Goal: Information Seeking & Learning: Learn about a topic

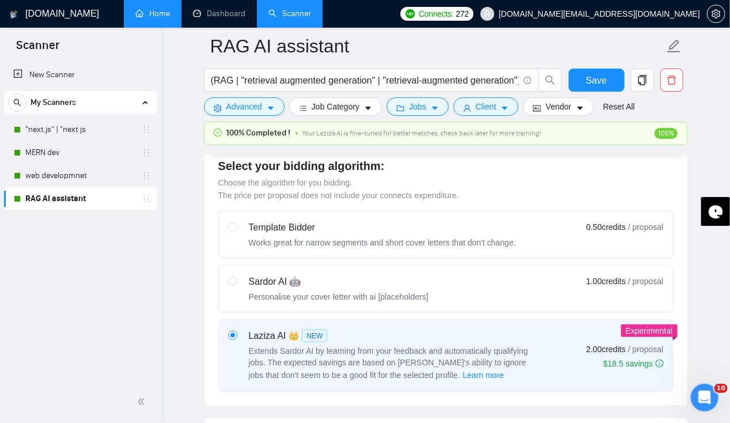
click at [149, 18] on link "Home" at bounding box center [152, 14] width 35 height 10
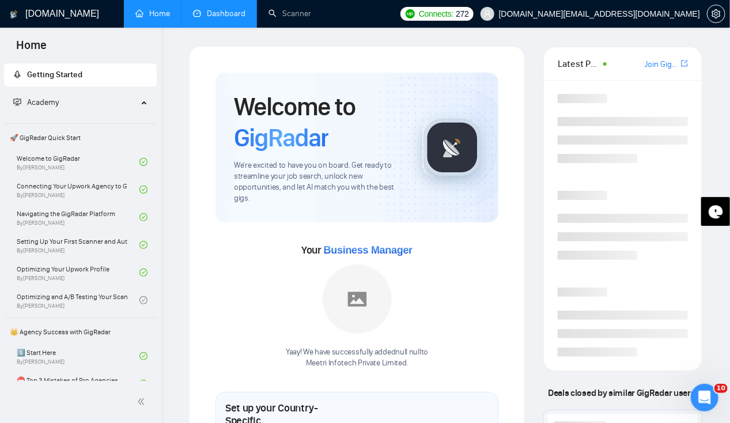
click at [224, 16] on link "Dashboard" at bounding box center [219, 14] width 52 height 10
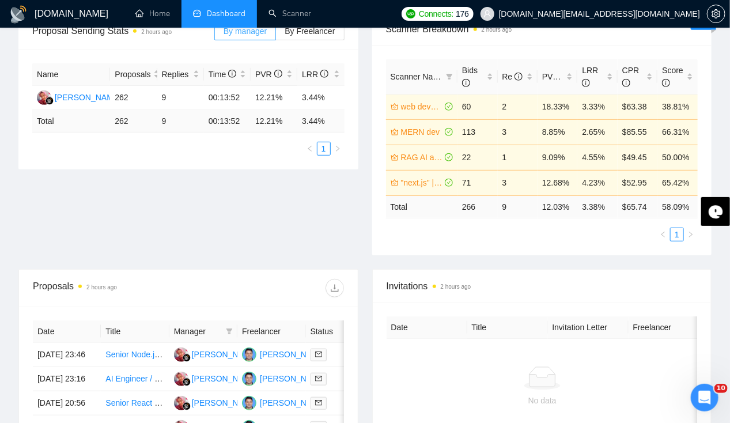
scroll to position [210, 0]
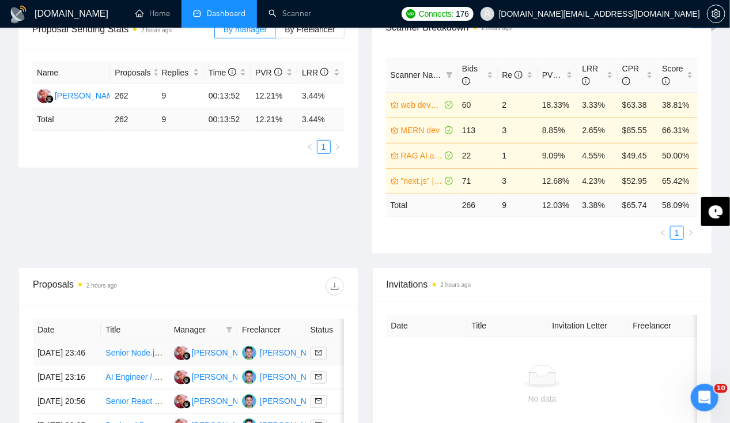
click at [46, 343] on td "[DATE] 23:46" at bounding box center [67, 353] width 68 height 24
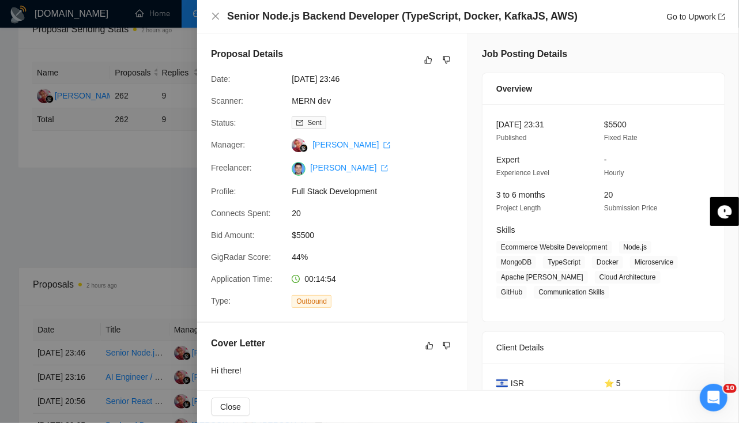
click at [46, 344] on div at bounding box center [369, 211] width 739 height 423
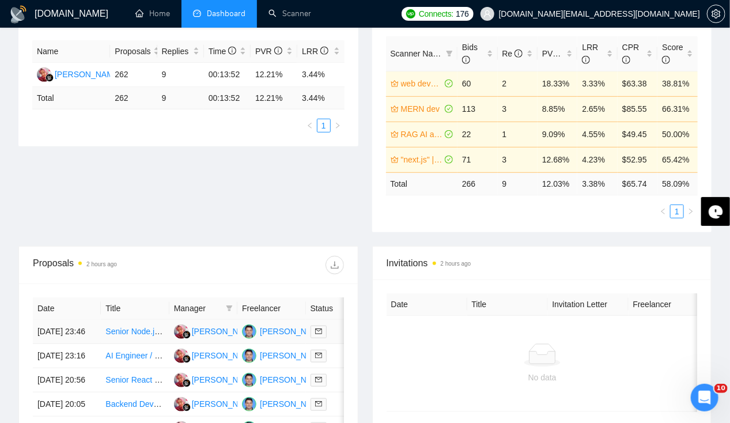
scroll to position [240, 0]
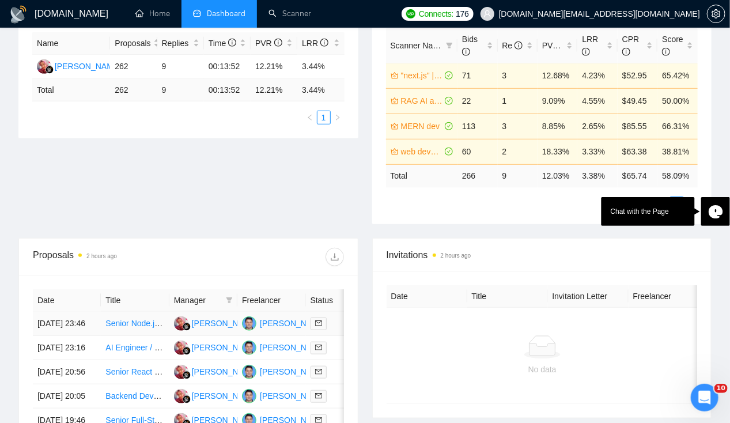
click at [53, 317] on td "[DATE] 23:46" at bounding box center [67, 324] width 68 height 24
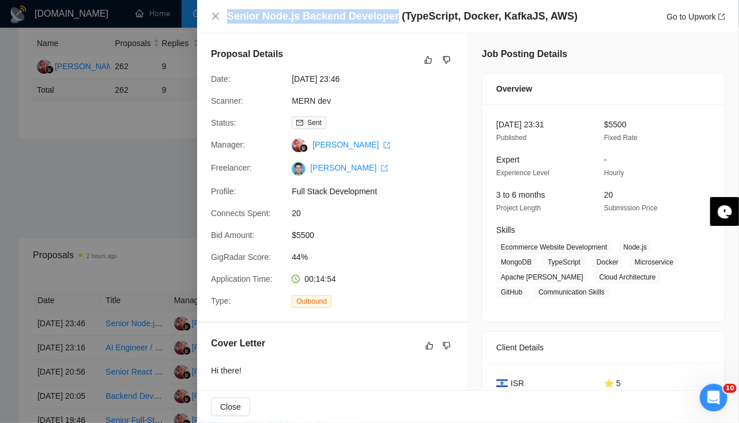
drag, startPoint x: 227, startPoint y: 13, endPoint x: 387, endPoint y: 13, distance: 160.2
click at [387, 13] on h4 "Senior Node.js Backend Developer (TypeScript, Docker, KafkaJS, AWS)" at bounding box center [402, 16] width 350 height 14
copy h4 "Senior Node.js Backend Developer"
click at [129, 177] on div at bounding box center [369, 211] width 739 height 423
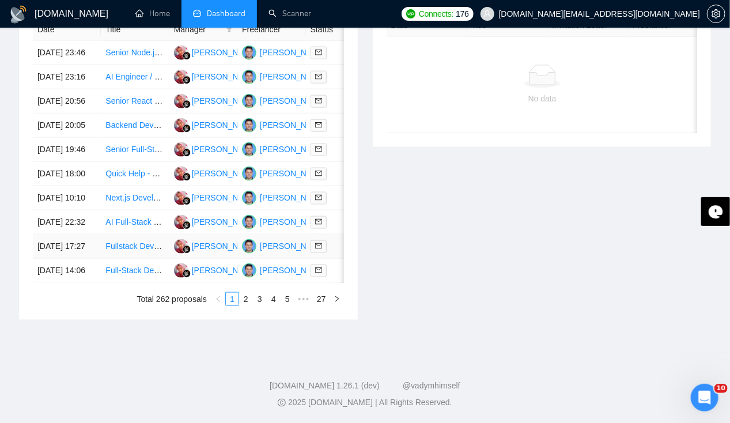
click at [65, 235] on td "[DATE] 17:27" at bounding box center [67, 247] width 68 height 24
click at [56, 210] on td "[DATE] 22:32" at bounding box center [67, 222] width 68 height 24
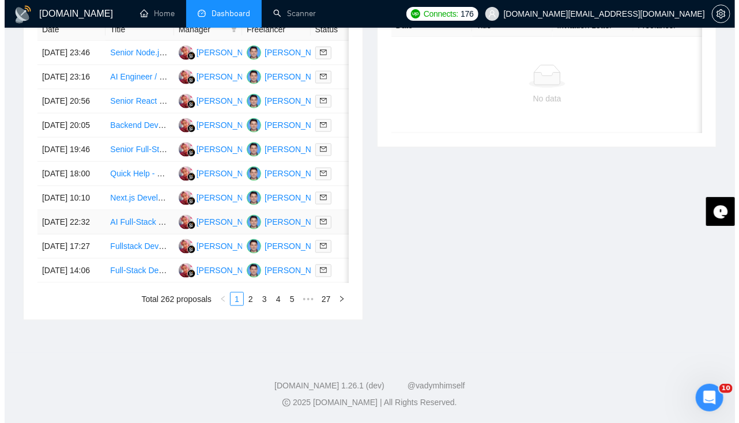
scroll to position [538, 0]
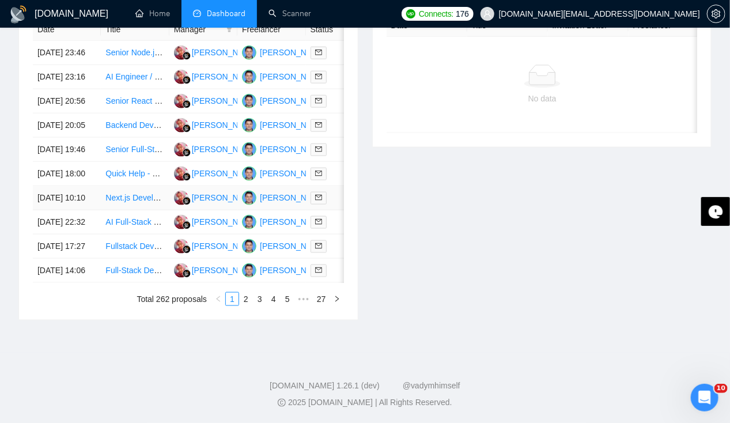
click at [63, 210] on td "[DATE] 10:10" at bounding box center [67, 198] width 68 height 24
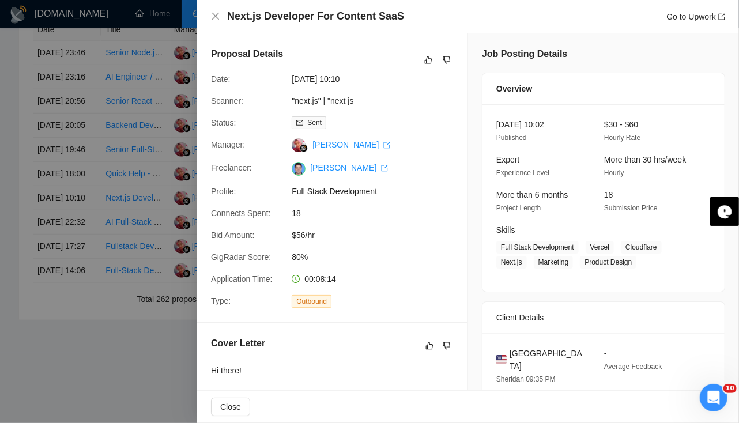
scroll to position [1, 0]
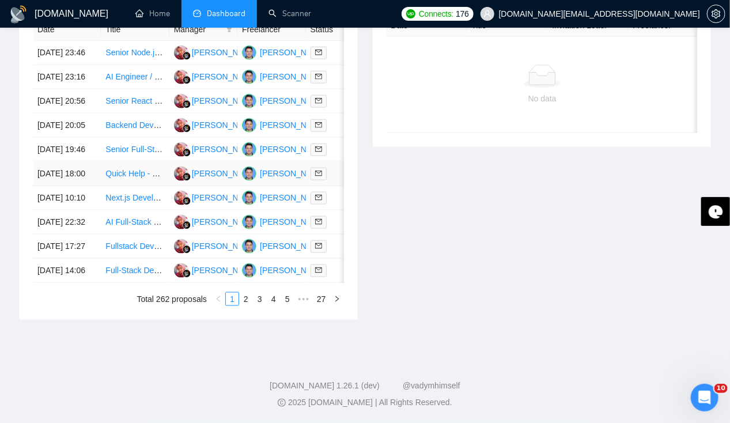
click at [65, 184] on td "[DATE] 18:00" at bounding box center [67, 174] width 68 height 24
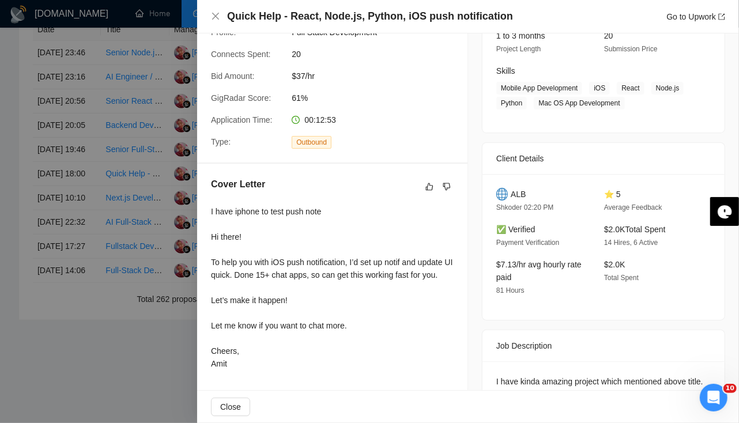
scroll to position [299, 0]
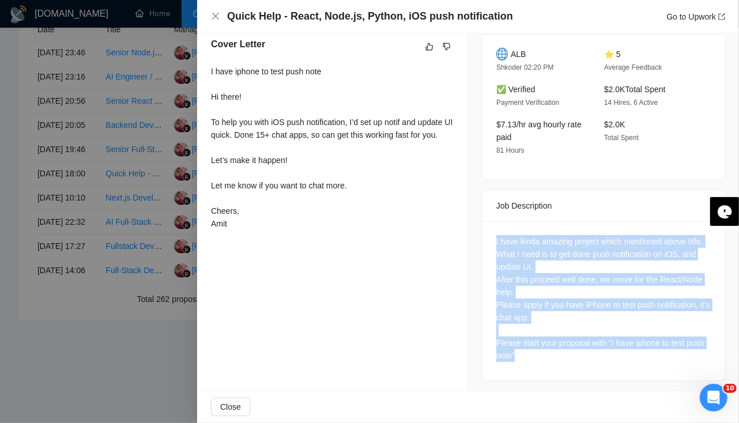
drag, startPoint x: 489, startPoint y: 236, endPoint x: 579, endPoint y: 372, distance: 163.0
click at [579, 372] on div "I have kinda amazing project which mentioned above title. What I need is to get…" at bounding box center [603, 300] width 242 height 159
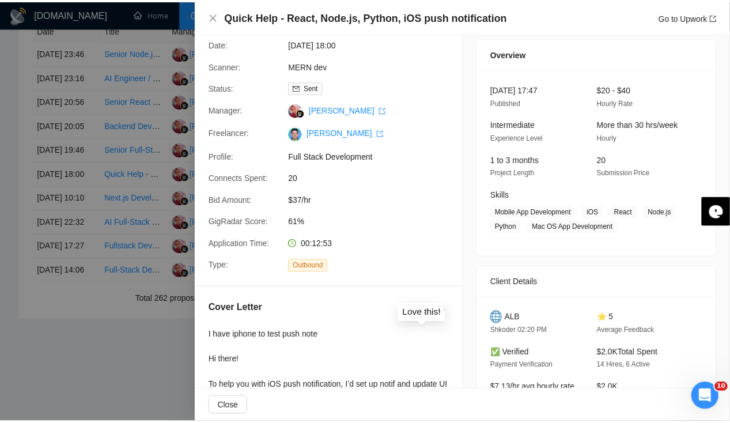
scroll to position [0, 0]
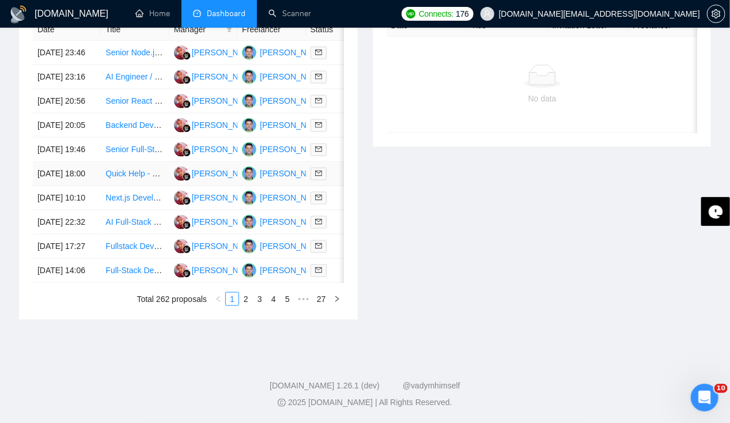
click at [77, 186] on td "[DATE] 18:00" at bounding box center [67, 174] width 68 height 24
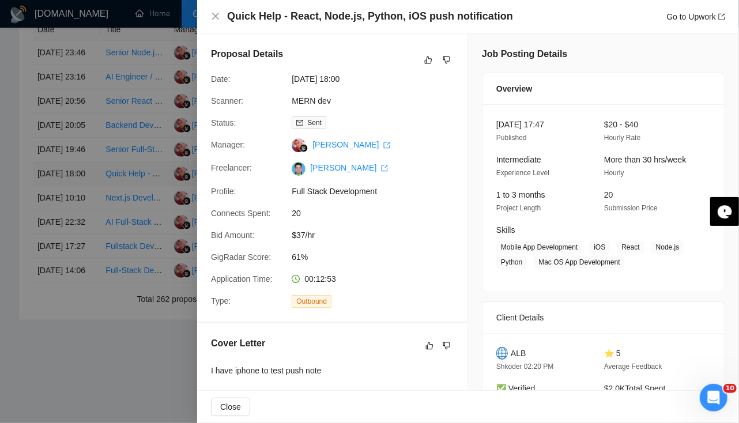
click at [77, 194] on div at bounding box center [369, 211] width 739 height 423
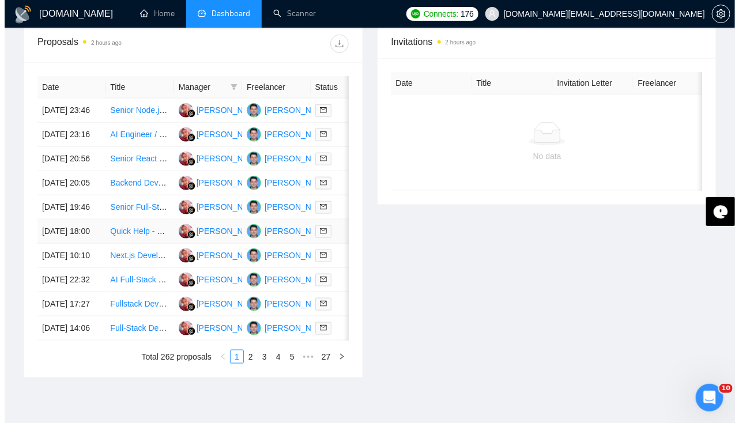
scroll to position [452, 0]
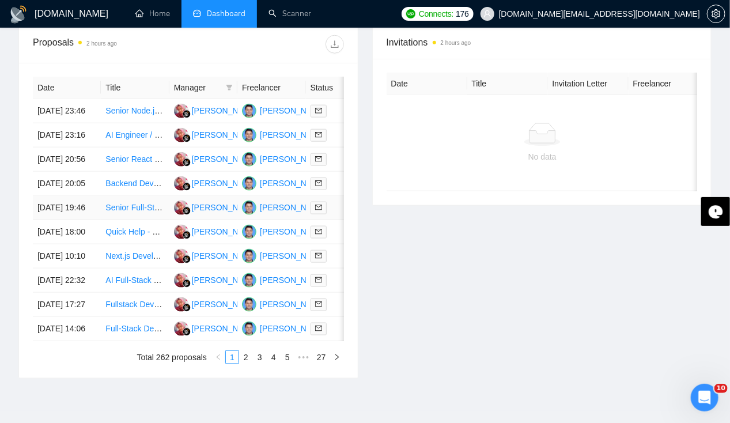
click at [70, 220] on td "[DATE] 19:46" at bounding box center [67, 208] width 68 height 24
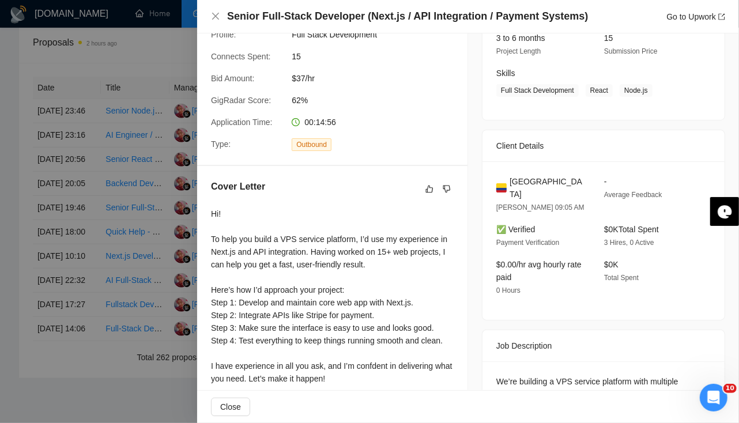
scroll to position [309, 0]
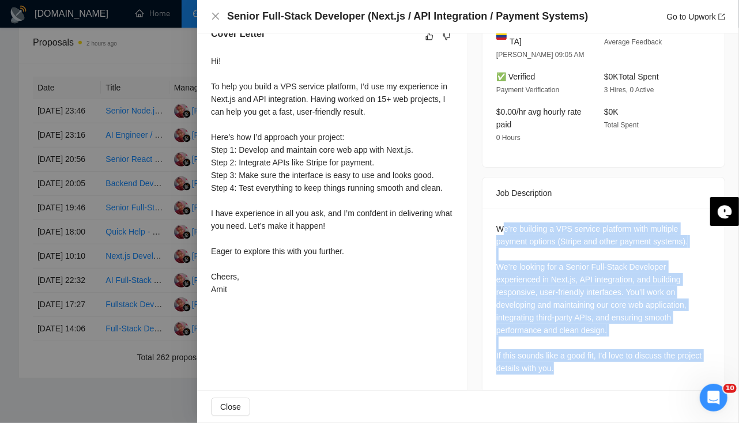
drag, startPoint x: 498, startPoint y: 212, endPoint x: 553, endPoint y: 390, distance: 186.3
click at [553, 390] on div "Job Posting Details Overview 09 Oct, 2025 19:31 Published $20 - $40 Hourly Rate…" at bounding box center [603, 65] width 271 height 683
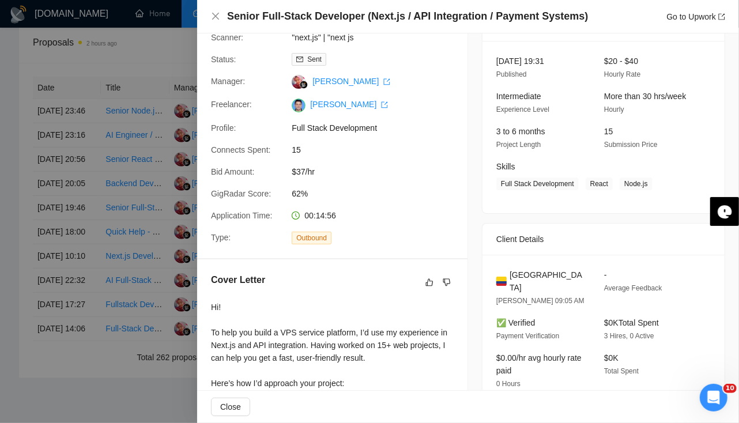
scroll to position [0, 0]
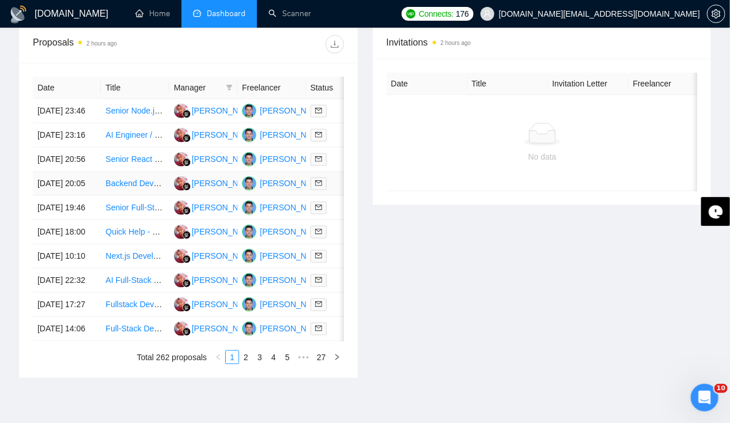
click at [62, 196] on td "[DATE] 20:05" at bounding box center [67, 184] width 68 height 24
click at [56, 154] on td "[DATE] 20:56" at bounding box center [67, 160] width 68 height 24
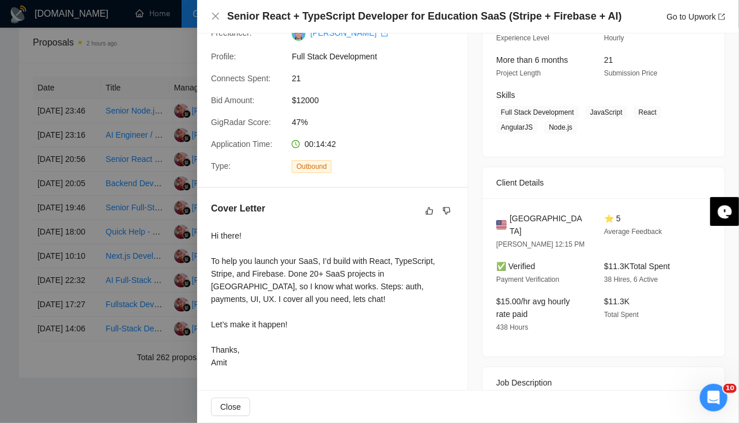
scroll to position [134, 0]
click at [66, 192] on div at bounding box center [369, 211] width 739 height 423
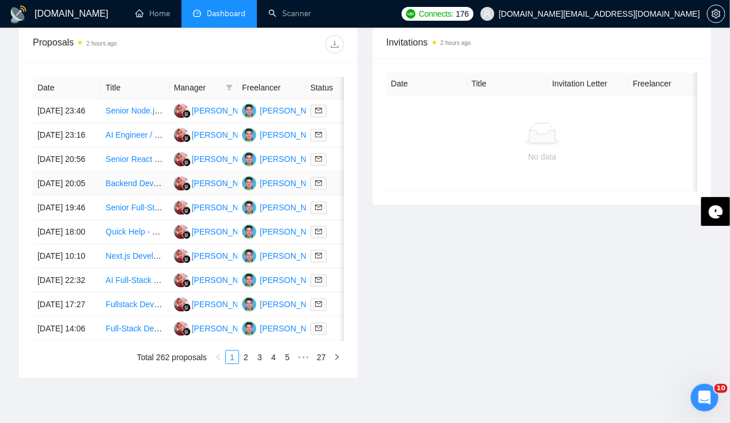
click at [56, 196] on td "[DATE] 20:05" at bounding box center [67, 184] width 68 height 24
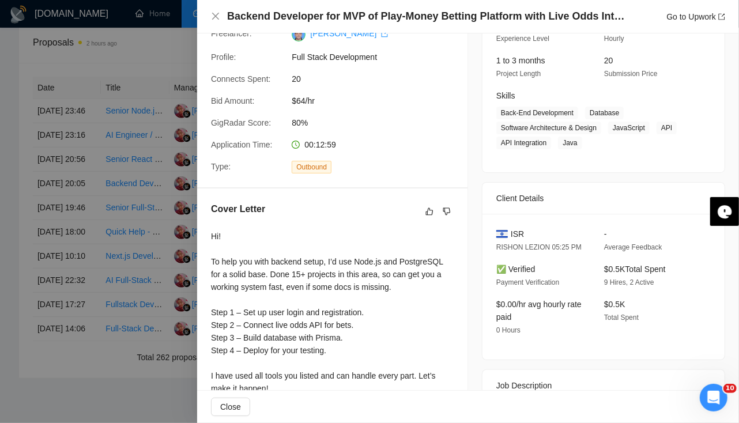
click at [57, 171] on div at bounding box center [369, 211] width 739 height 423
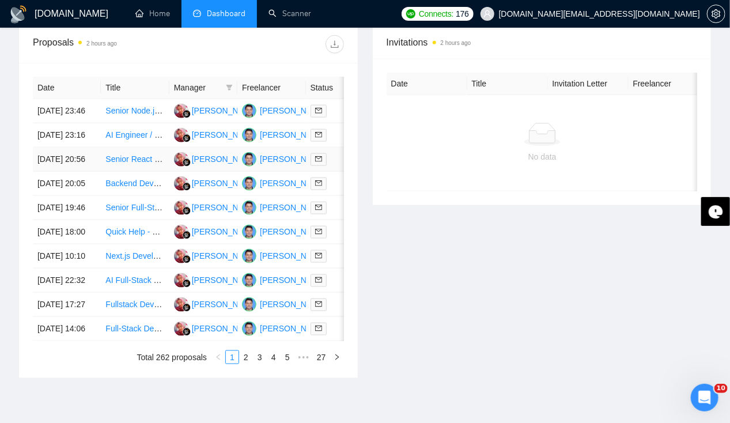
click at [58, 172] on td "[DATE] 20:56" at bounding box center [67, 160] width 68 height 24
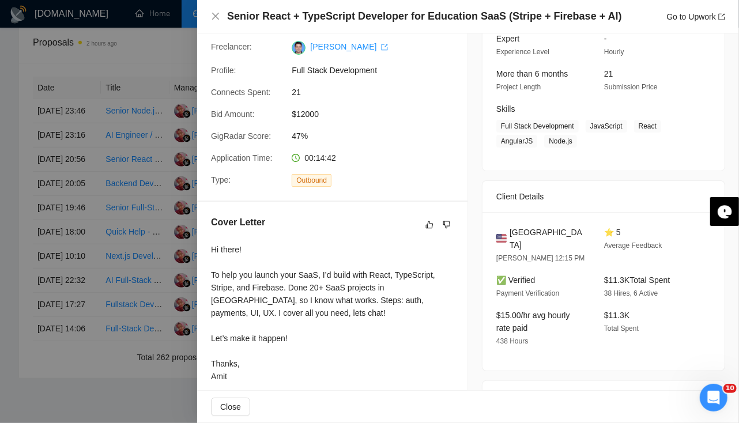
scroll to position [0, 0]
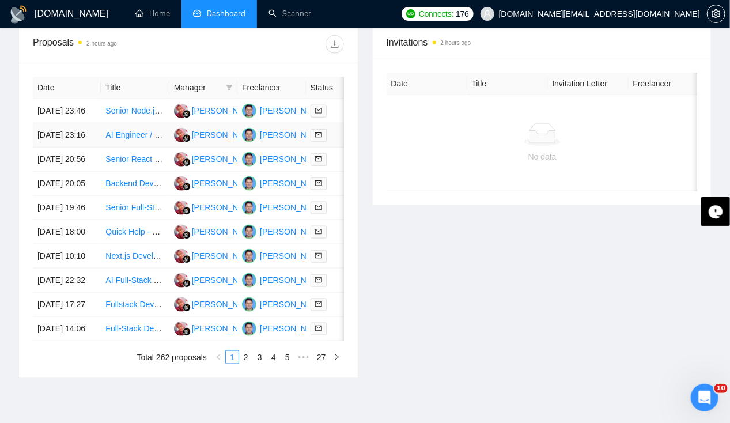
click at [55, 141] on td "[DATE] 23:16" at bounding box center [67, 135] width 68 height 24
click at [71, 131] on td "[DATE] 23:16" at bounding box center [67, 135] width 68 height 24
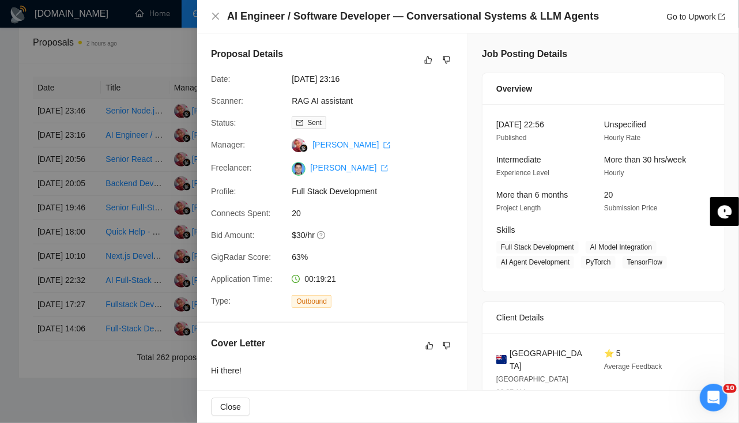
click at [63, 137] on div at bounding box center [369, 211] width 739 height 423
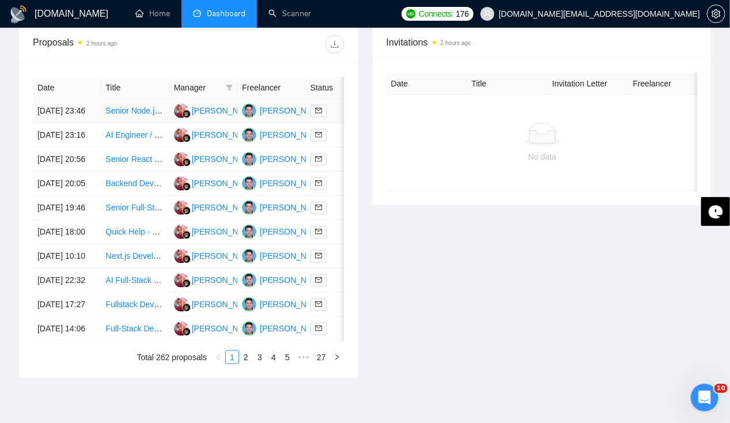
click at [61, 99] on td "[DATE] 23:46" at bounding box center [67, 111] width 68 height 24
click at [60, 196] on td "[DATE] 20:05" at bounding box center [67, 184] width 68 height 24
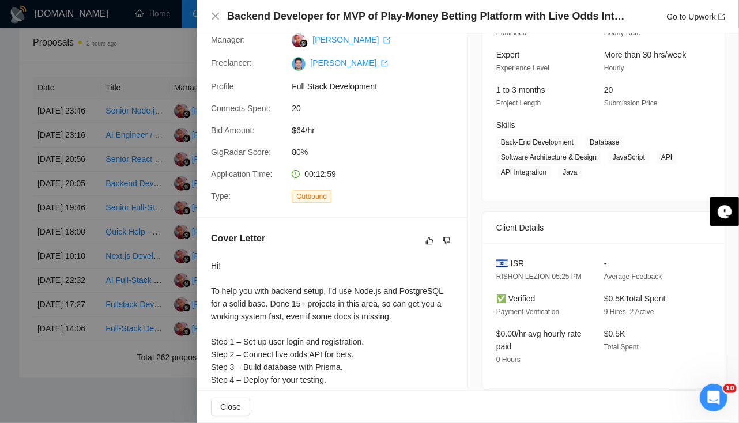
scroll to position [105, 0]
click at [75, 241] on div at bounding box center [369, 211] width 739 height 423
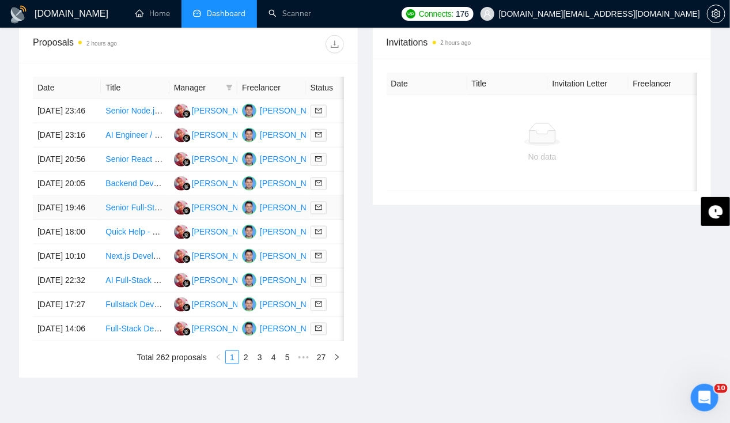
click at [65, 220] on td "[DATE] 19:46" at bounding box center [67, 208] width 68 height 24
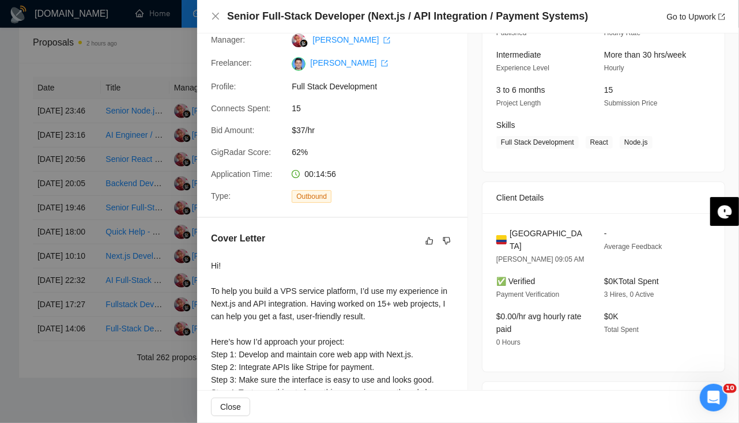
scroll to position [0, 0]
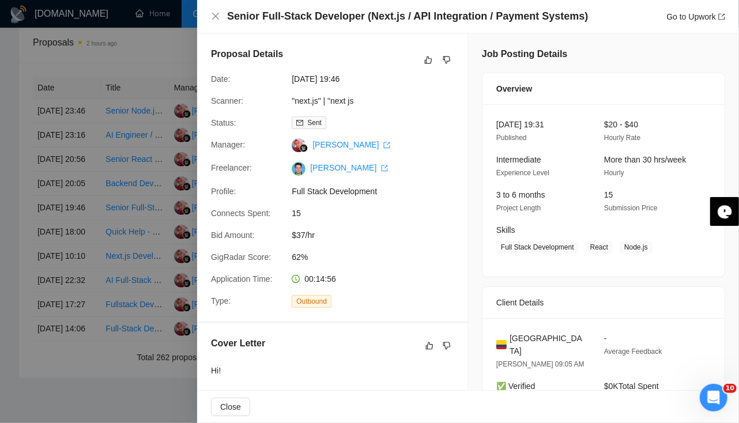
click at [66, 282] on div at bounding box center [369, 211] width 739 height 423
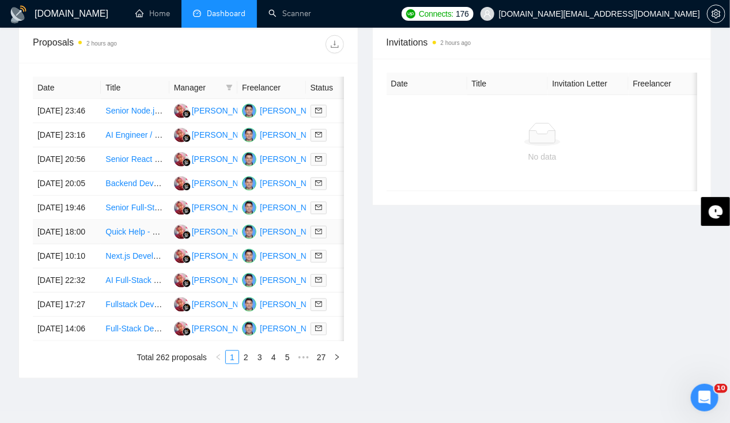
click at [61, 244] on td "[DATE] 18:00" at bounding box center [67, 232] width 68 height 24
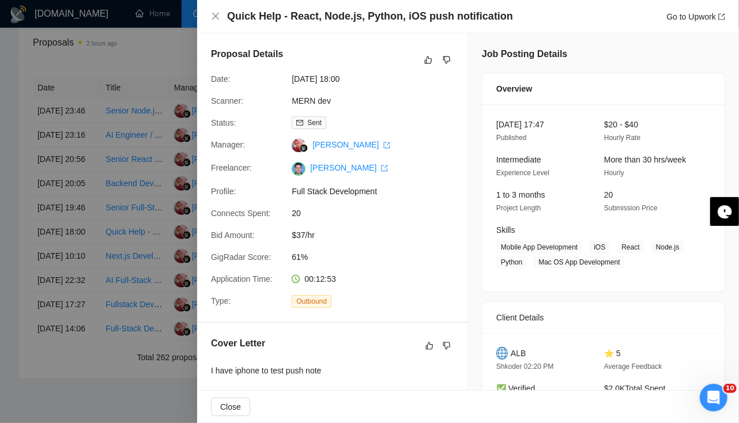
click at [54, 305] on div at bounding box center [369, 211] width 739 height 423
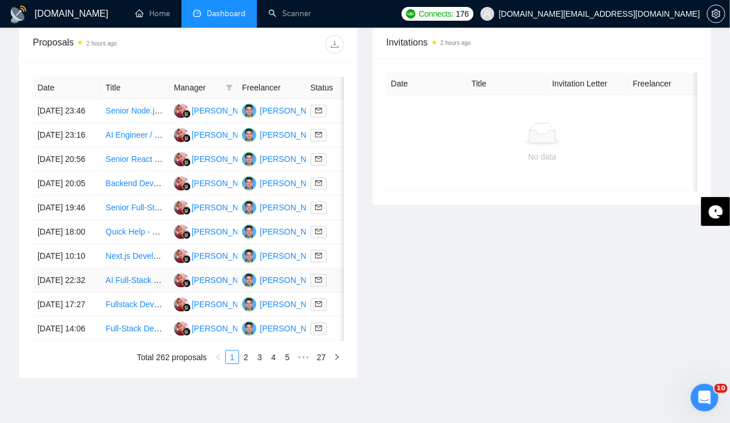
click at [58, 293] on td "[DATE] 22:32" at bounding box center [67, 281] width 68 height 24
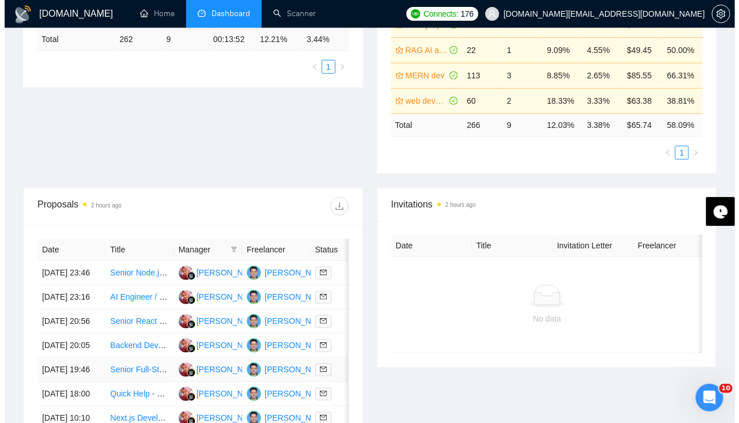
scroll to position [292, 0]
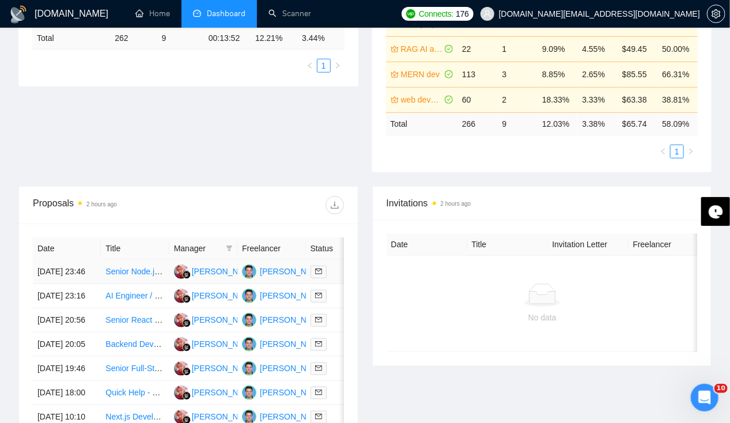
click at [50, 260] on td "[DATE] 23:46" at bounding box center [67, 272] width 68 height 24
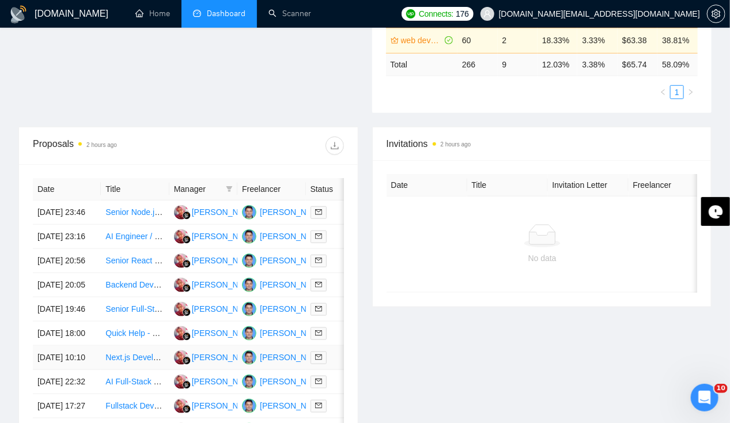
scroll to position [350, 0]
click at [50, 241] on td "[DATE] 23:16" at bounding box center [67, 237] width 68 height 24
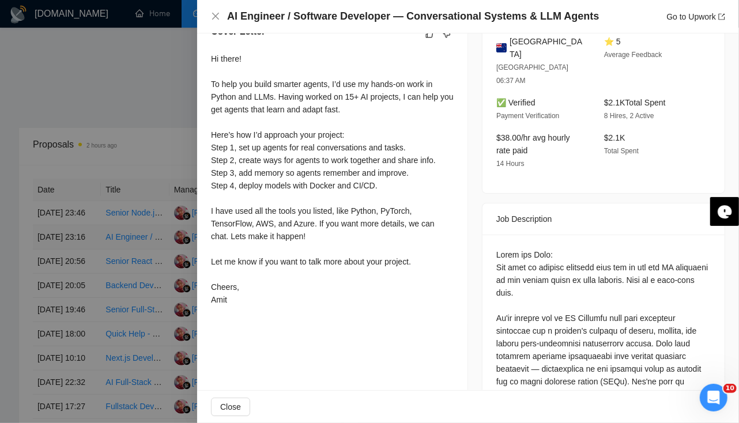
click at [50, 241] on div at bounding box center [369, 211] width 739 height 423
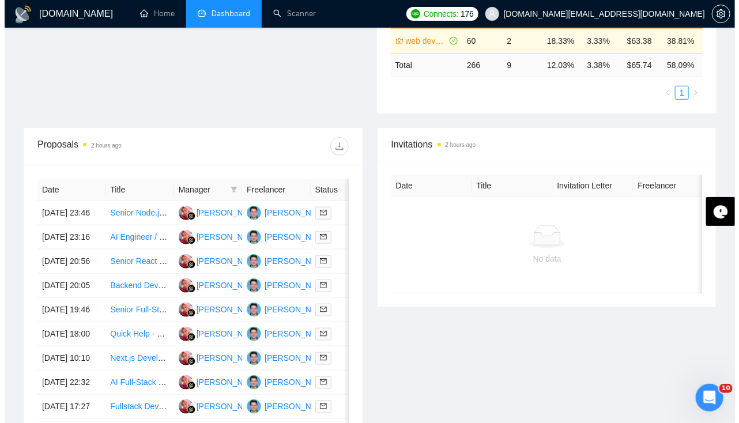
scroll to position [0, 0]
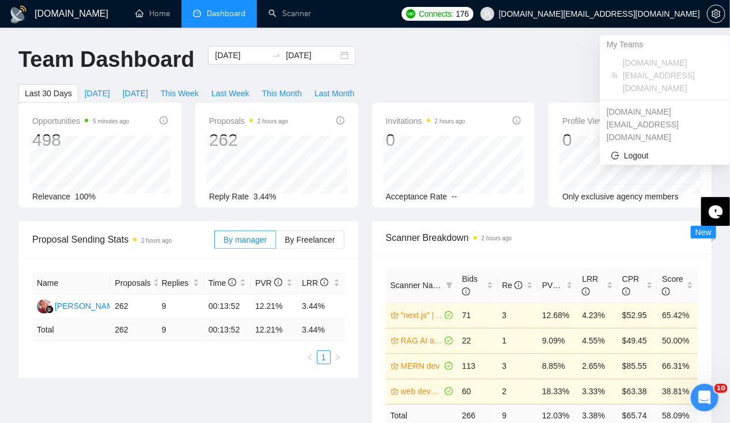
click at [667, 14] on span "[DOMAIN_NAME][EMAIL_ADDRESS][DOMAIN_NAME]" at bounding box center [599, 14] width 201 height 0
click at [627, 149] on span "Logout" at bounding box center [664, 155] width 107 height 13
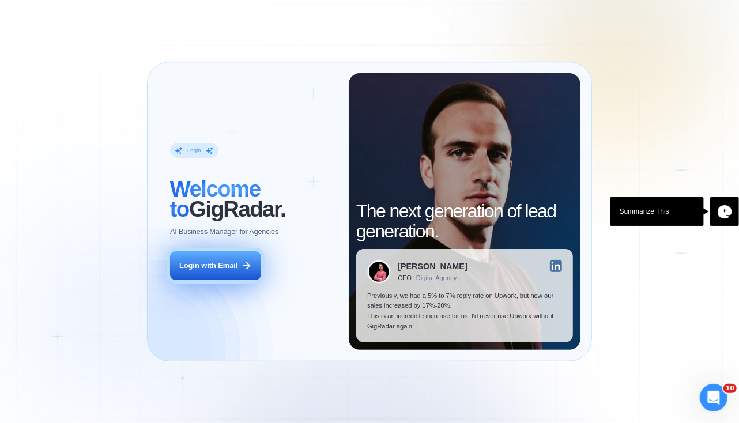
click at [217, 269] on div "Login with Email" at bounding box center [208, 265] width 58 height 10
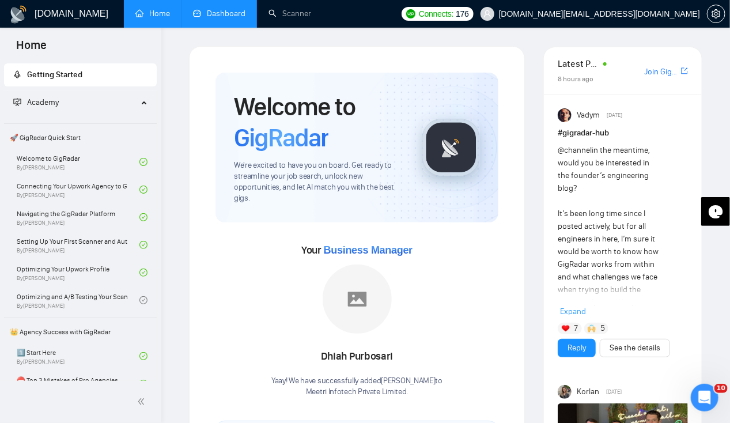
click at [235, 13] on link "Dashboard" at bounding box center [219, 14] width 52 height 10
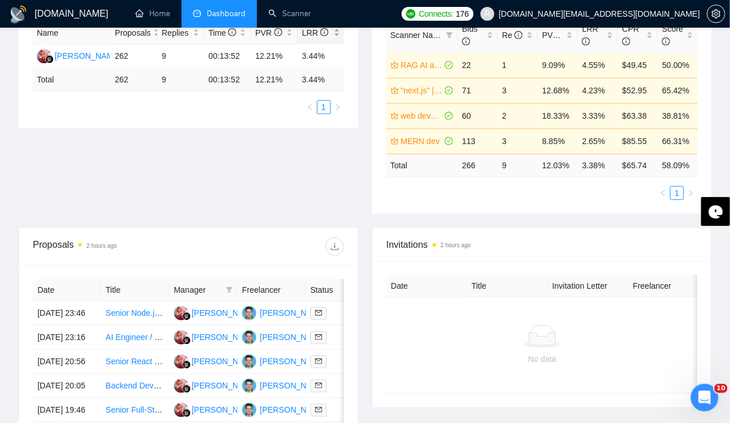
scroll to position [251, 0]
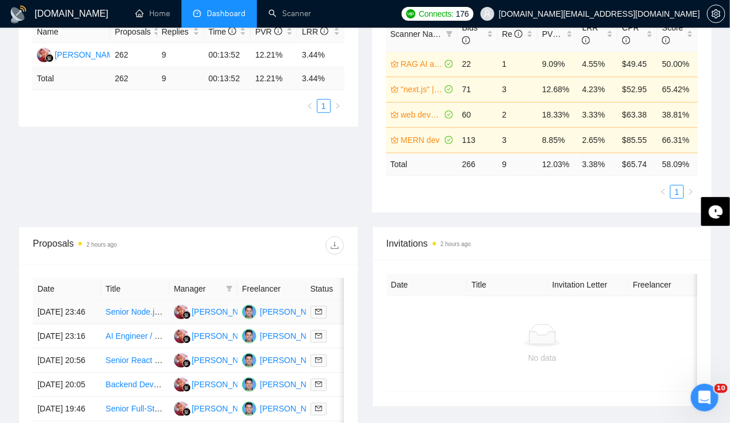
click at [57, 300] on td "[DATE] 23:46" at bounding box center [67, 312] width 68 height 24
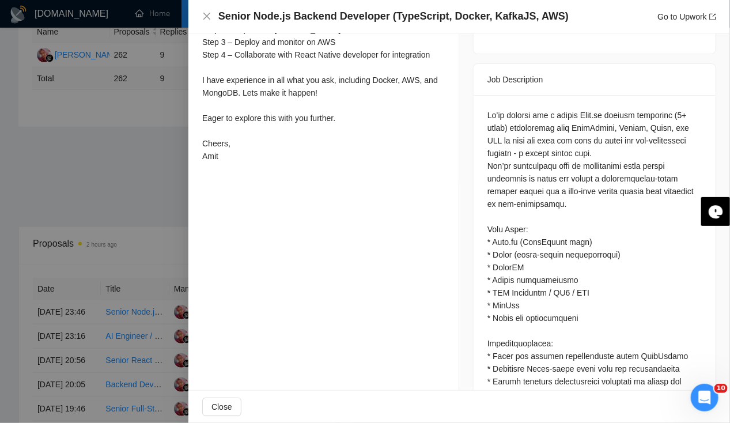
scroll to position [527, 0]
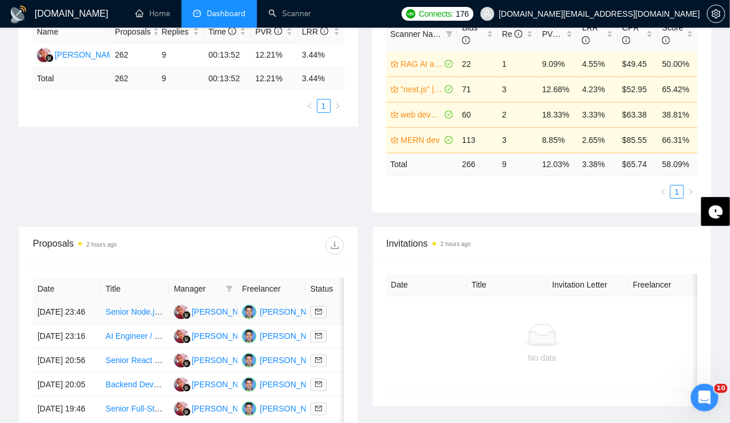
click at [59, 305] on td "[DATE] 23:46" at bounding box center [67, 312] width 68 height 24
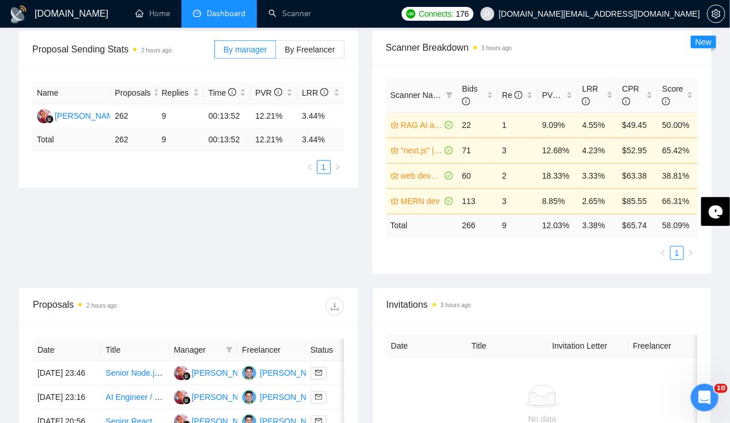
scroll to position [0, 0]
